Goal: Information Seeking & Learning: Compare options

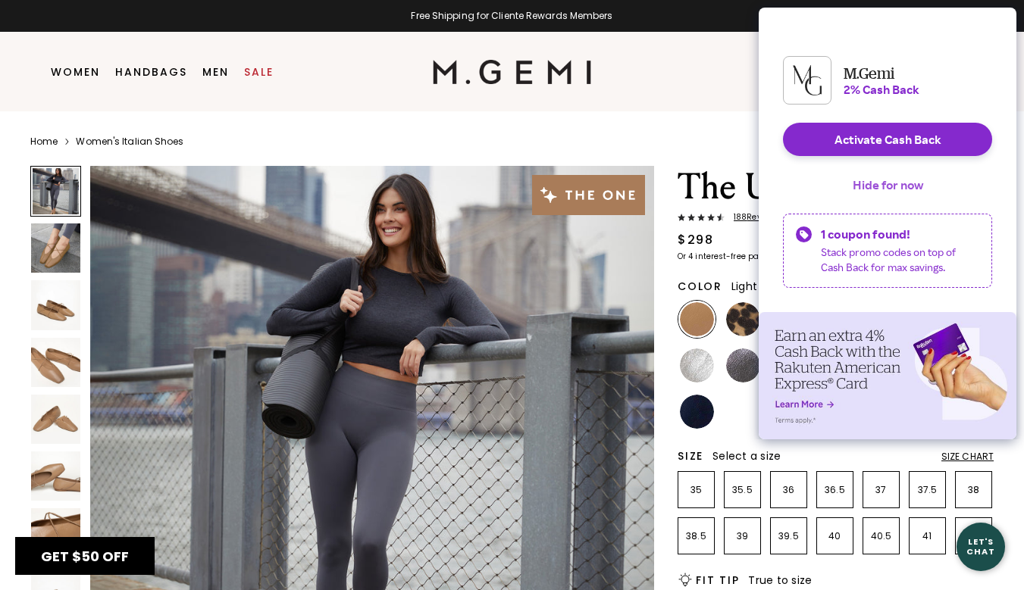
click at [900, 197] on button "Hide for now" at bounding box center [888, 184] width 95 height 33
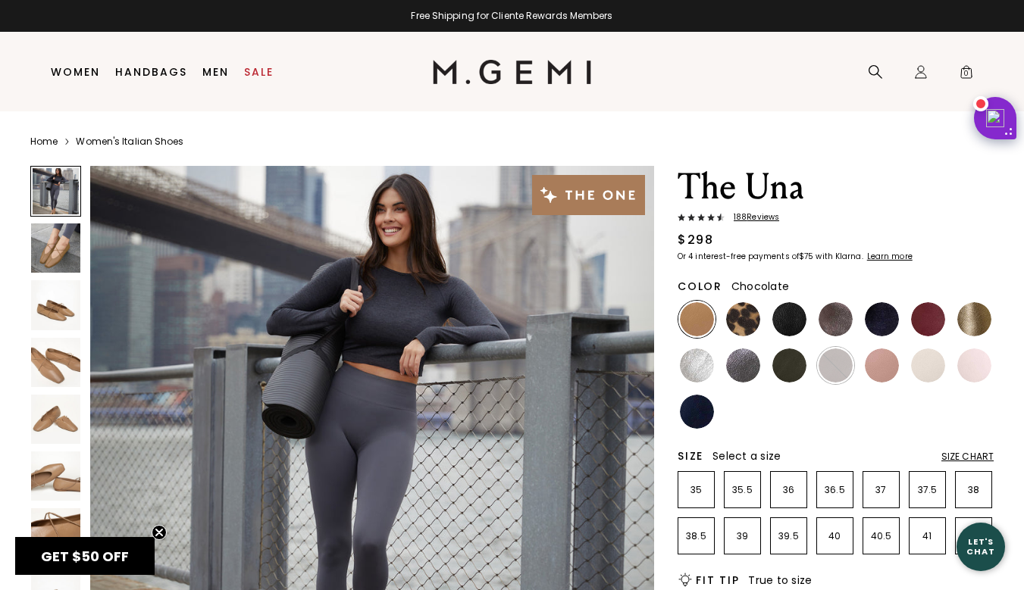
click at [841, 374] on img at bounding box center [836, 366] width 34 height 34
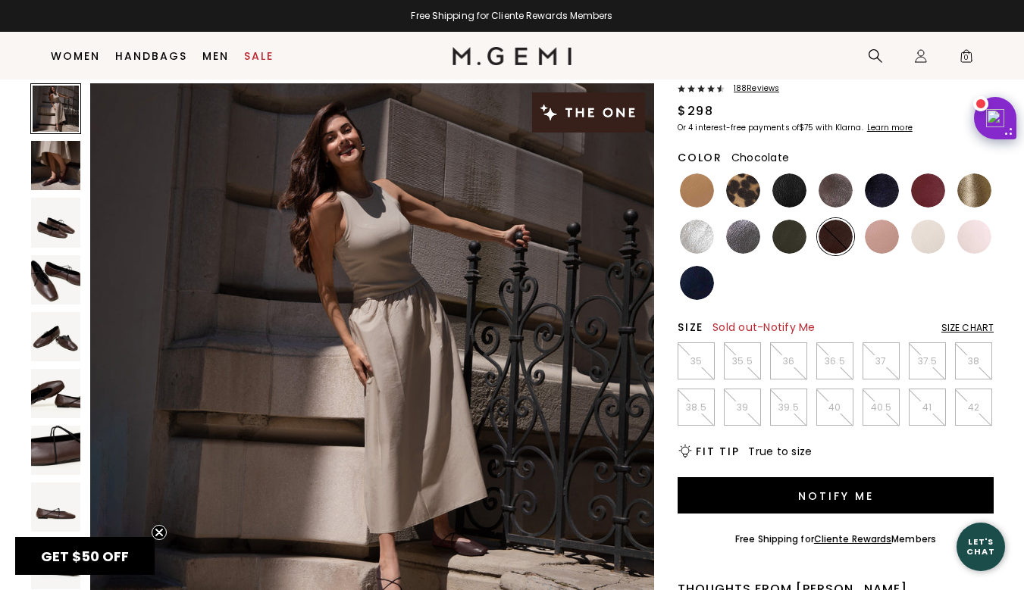
scroll to position [94, 0]
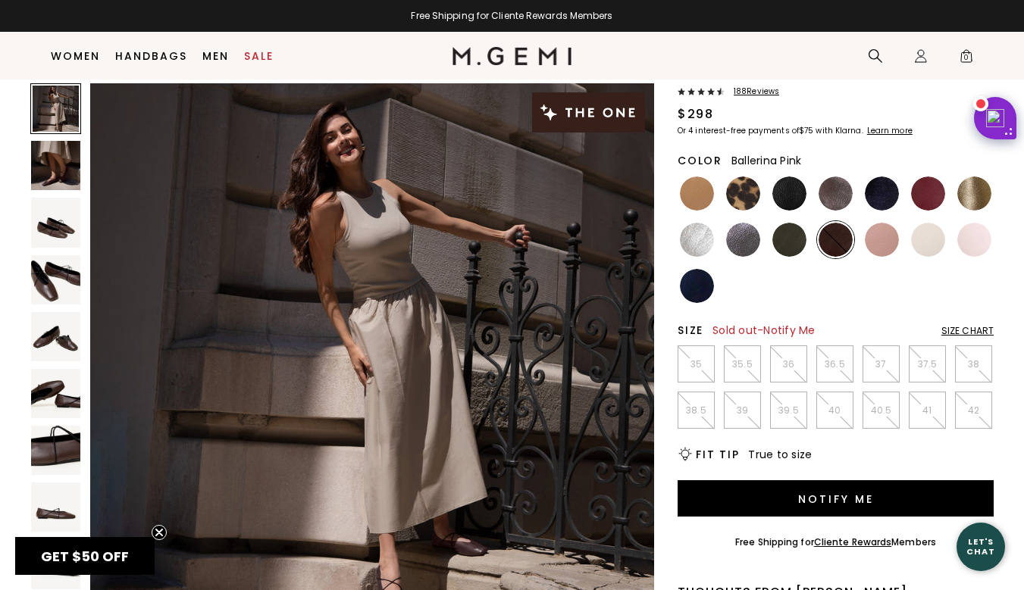
click at [929, 244] on img at bounding box center [928, 240] width 34 height 34
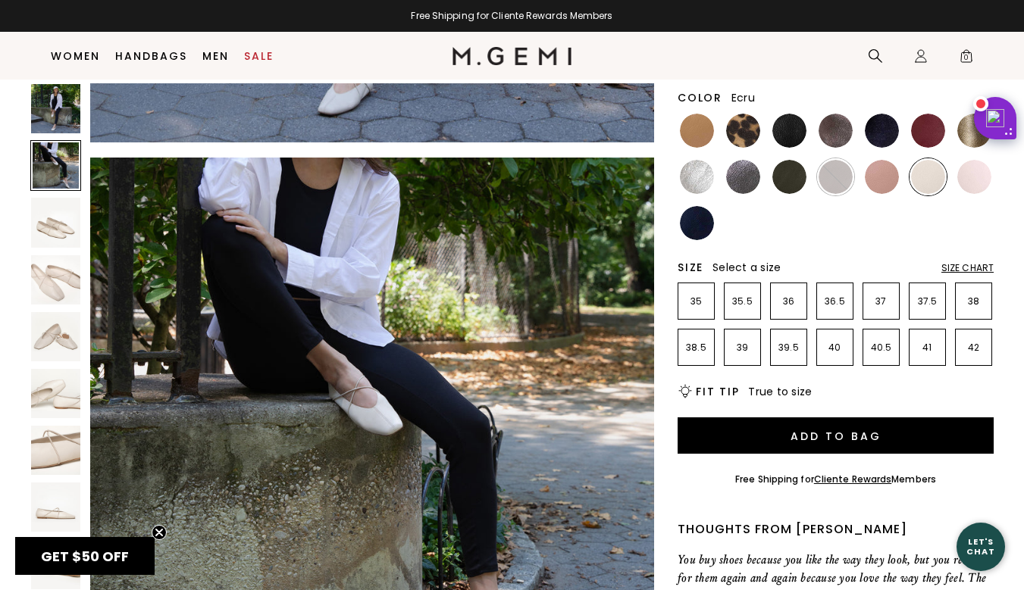
scroll to position [443, 0]
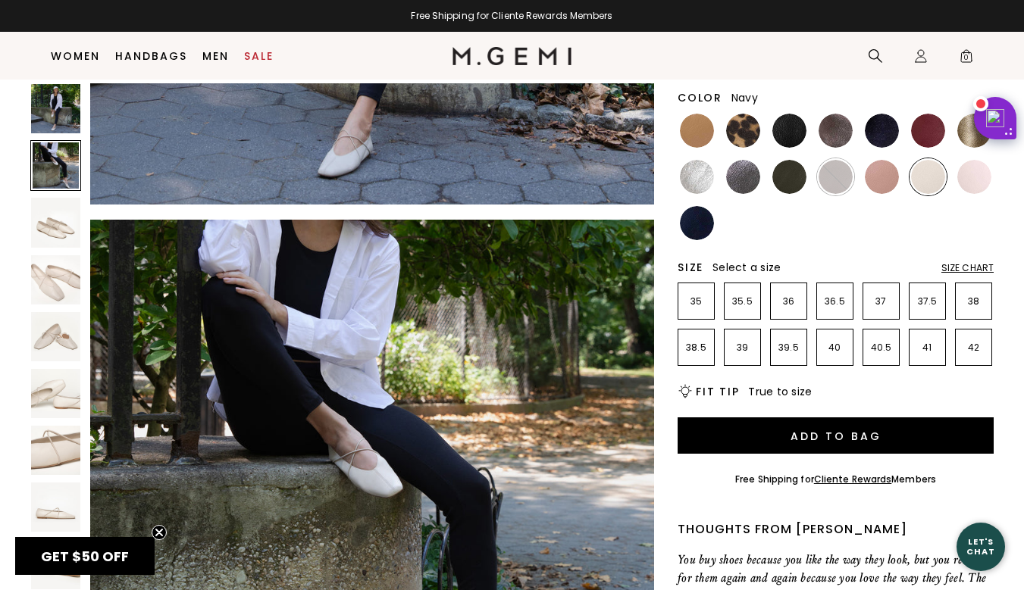
click at [699, 233] on img at bounding box center [697, 223] width 34 height 34
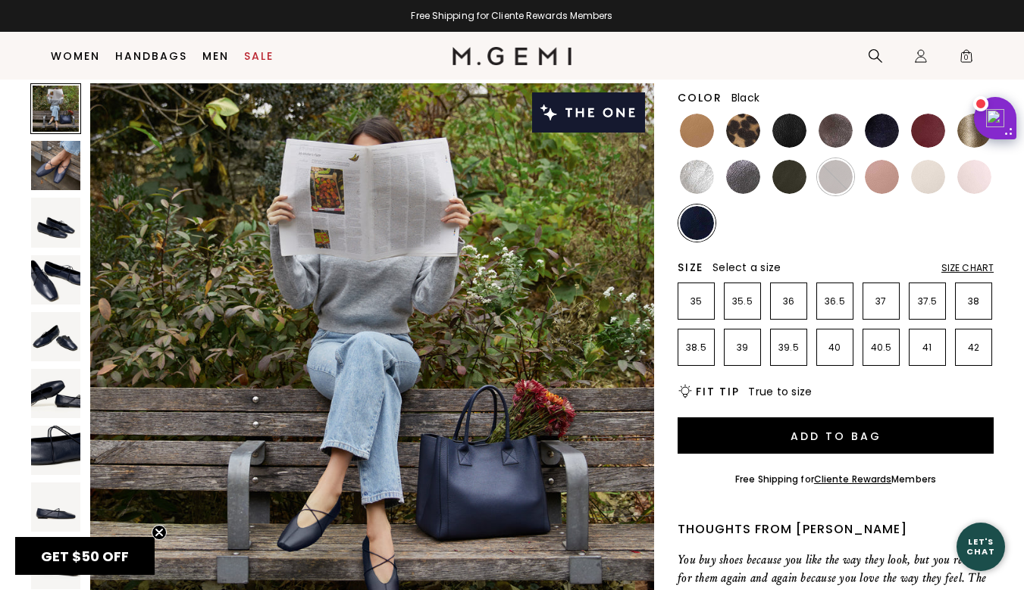
click at [792, 145] on img at bounding box center [789, 131] width 34 height 34
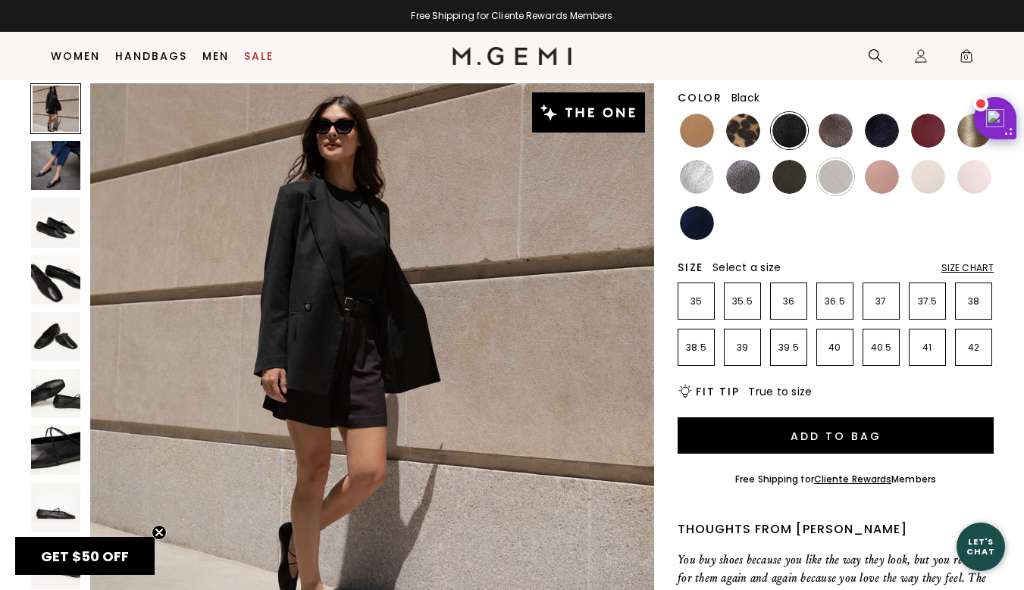
scroll to position [572, 0]
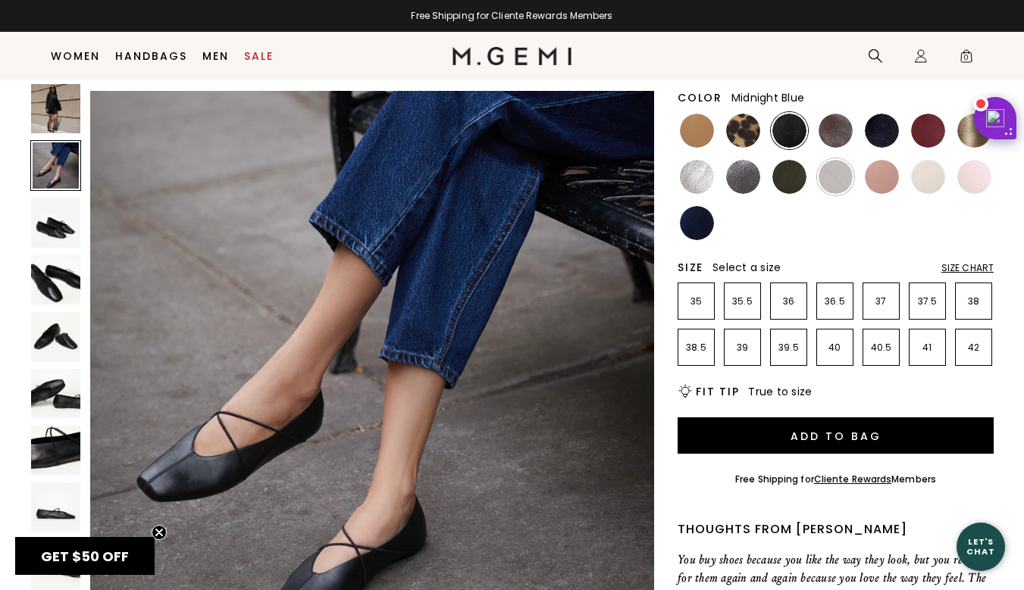
click at [879, 138] on img at bounding box center [882, 131] width 34 height 34
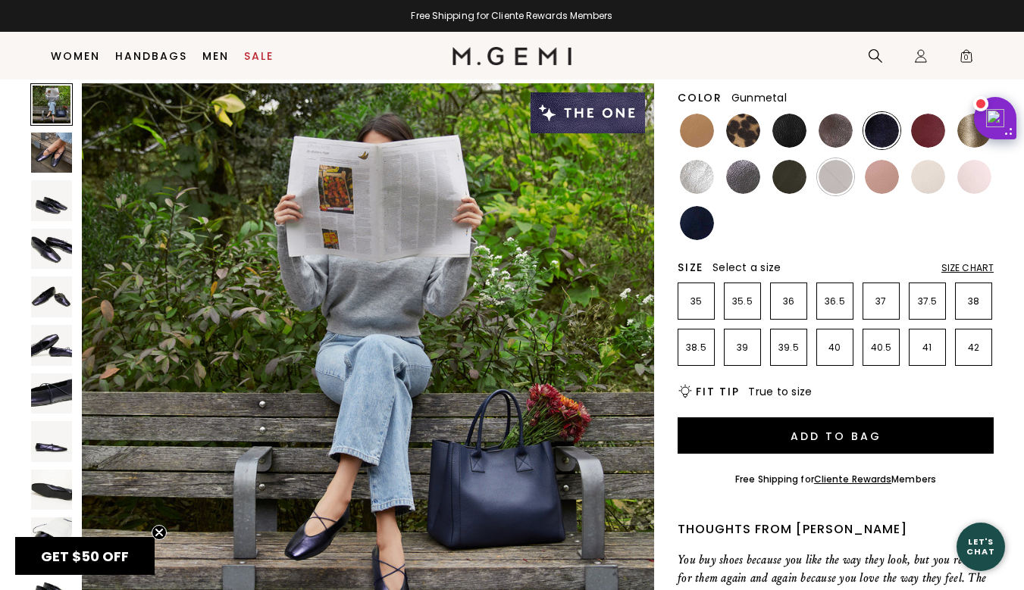
click at [744, 183] on img at bounding box center [743, 177] width 34 height 34
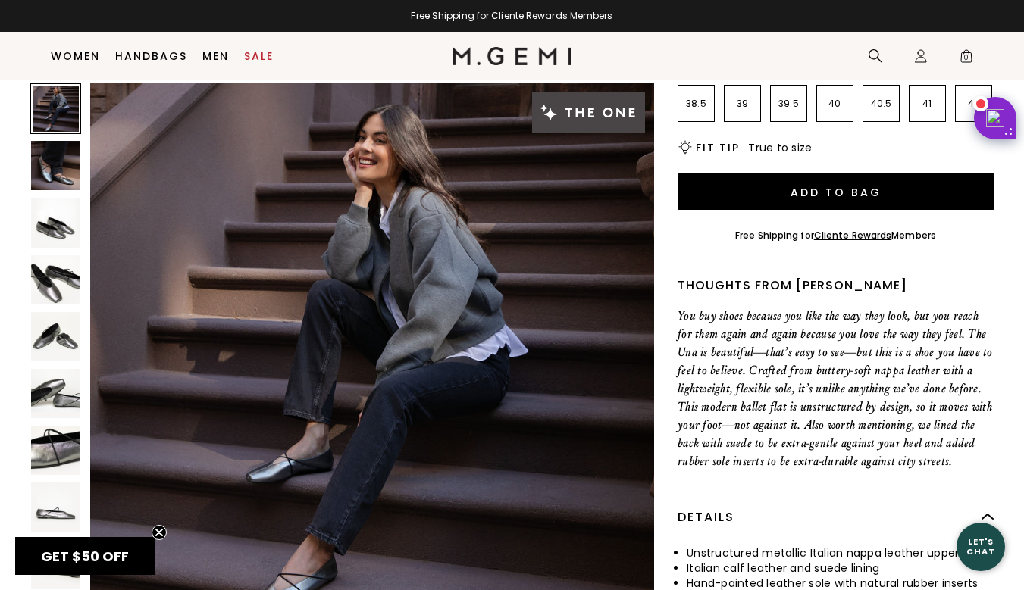
scroll to position [829, 0]
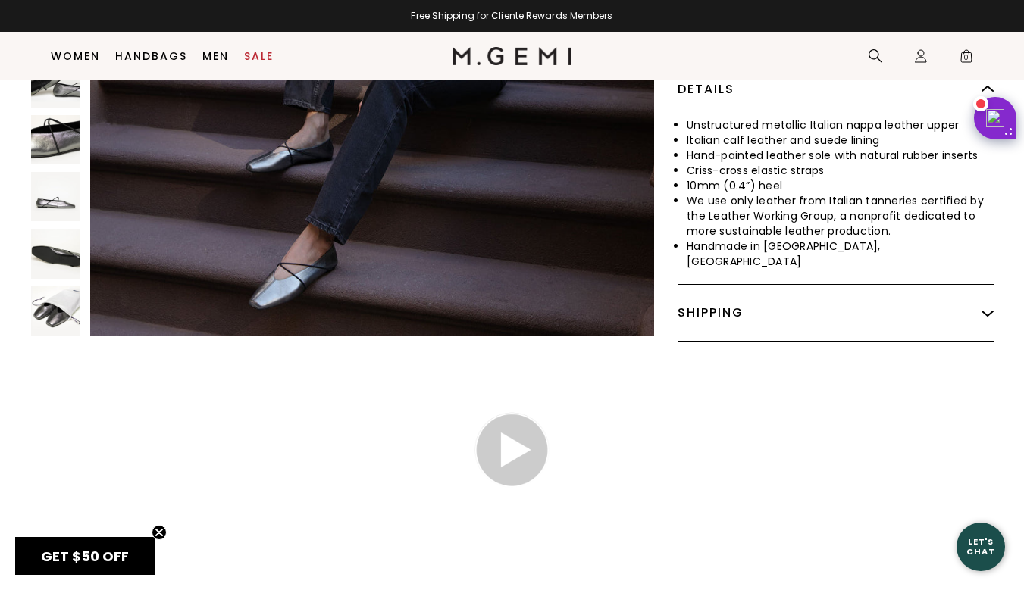
click at [62, 290] on img at bounding box center [55, 310] width 49 height 49
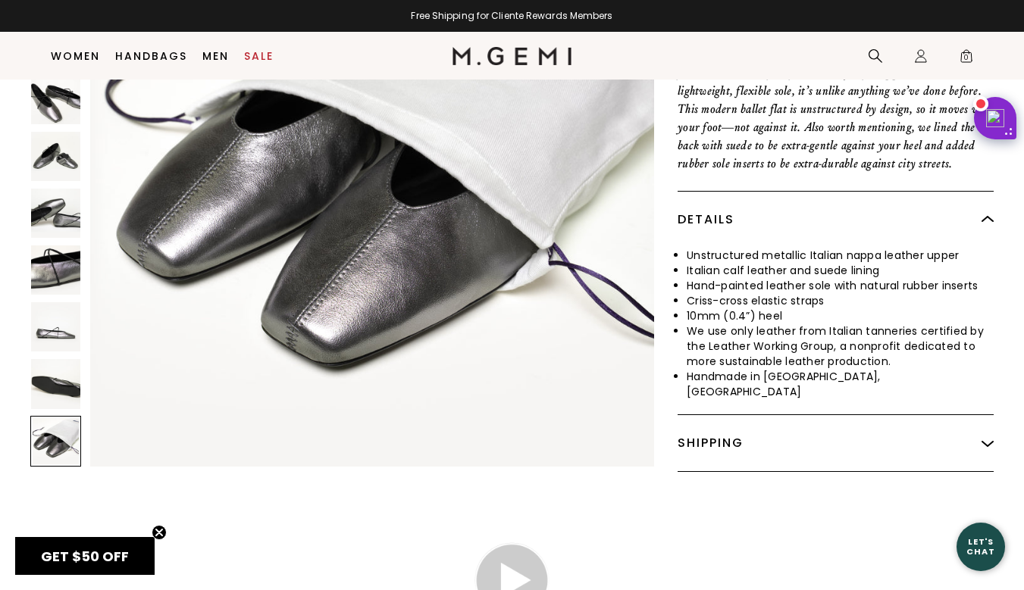
scroll to position [0, 0]
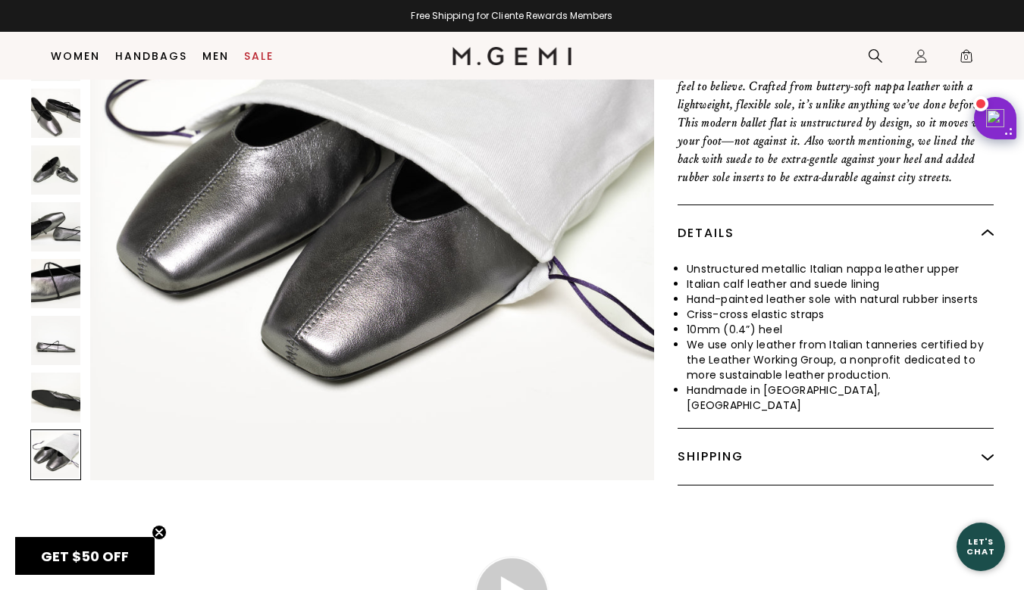
click at [49, 278] on img at bounding box center [55, 283] width 49 height 49
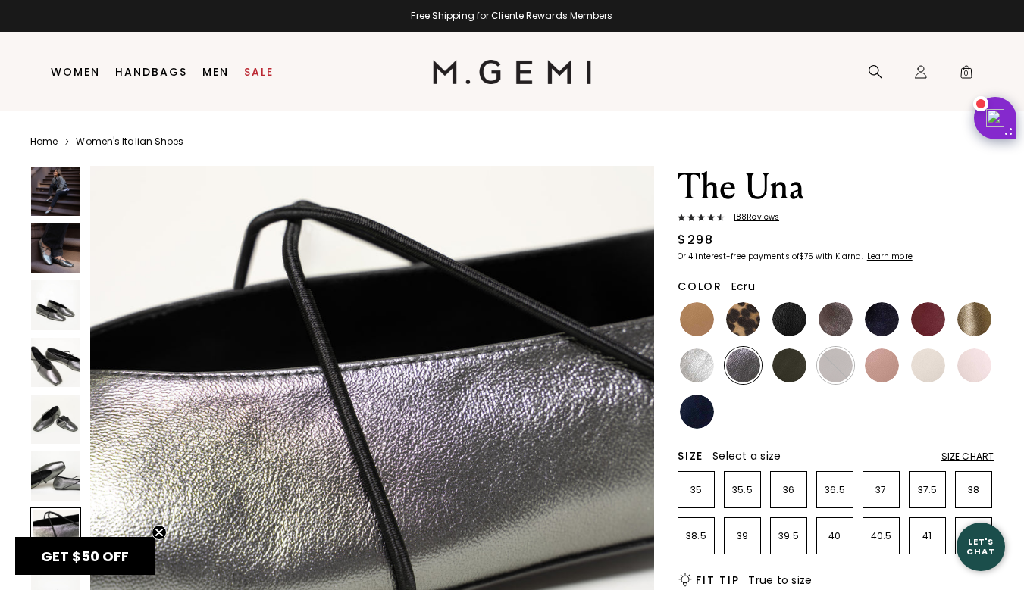
click at [932, 372] on img at bounding box center [928, 366] width 34 height 34
